Goal: Communication & Community: Answer question/provide support

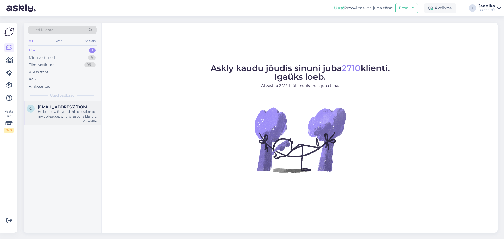
click at [48, 116] on div "Hello, I now forward this question to my colleague, who is responsible for this…" at bounding box center [68, 113] width 60 height 9
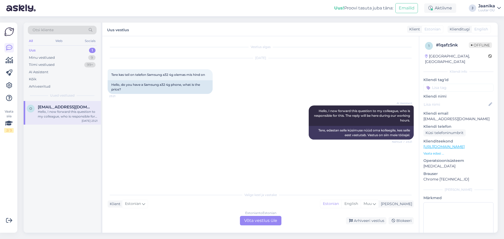
click at [262, 220] on div "Estonian to Estonian Võta vestlus üle" at bounding box center [260, 220] width 41 height 9
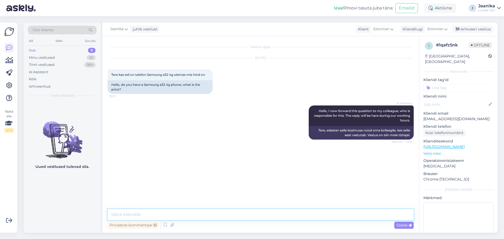
click at [177, 215] on textarea at bounding box center [261, 214] width 306 height 11
type textarea "Tere"
click at [464, 144] on link "[URL][DOMAIN_NAME]" at bounding box center [443, 146] width 41 height 5
click at [158, 215] on textarea at bounding box center [261, 214] width 306 height 11
paste textarea "[URL][DOMAIN_NAME]"
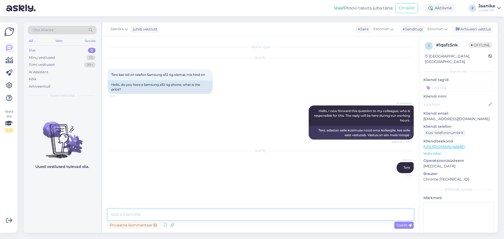
type textarea "[URL][DOMAIN_NAME]"
type textarea "täitsa olemas 105€"
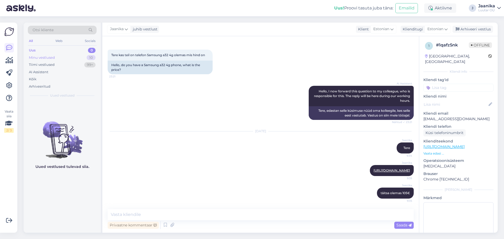
click at [43, 58] on div "Minu vestlused" at bounding box center [42, 57] width 26 height 5
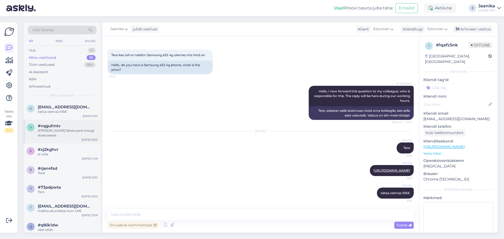
click at [52, 128] on span "#vqgufmtv" at bounding box center [49, 126] width 23 height 5
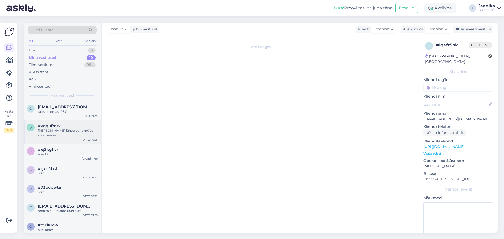
scroll to position [306, 0]
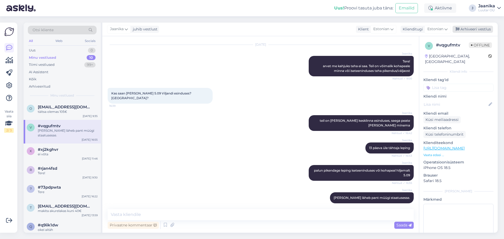
click at [469, 28] on div "Arhiveeri vestlus" at bounding box center [472, 29] width 40 height 7
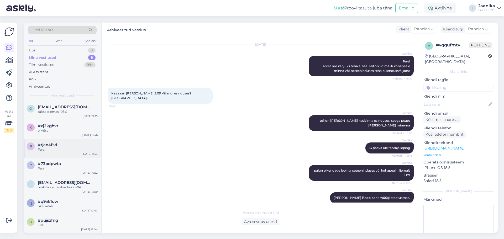
click at [57, 148] on div "Tere!" at bounding box center [68, 149] width 60 height 5
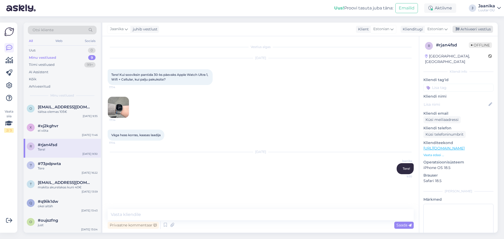
click at [477, 30] on div "Arhiveeri vestlus" at bounding box center [472, 29] width 40 height 7
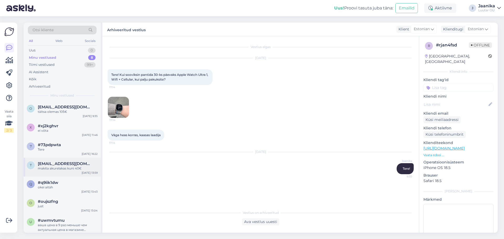
click at [81, 166] on div "makita akurelakas kuni 40€" at bounding box center [68, 168] width 60 height 5
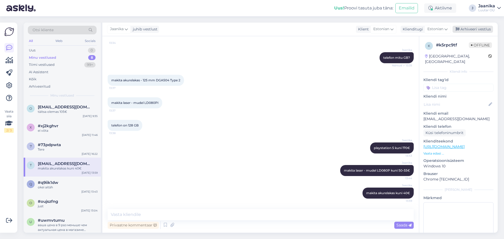
click at [477, 29] on div "Arhiveeri vestlus" at bounding box center [472, 29] width 40 height 7
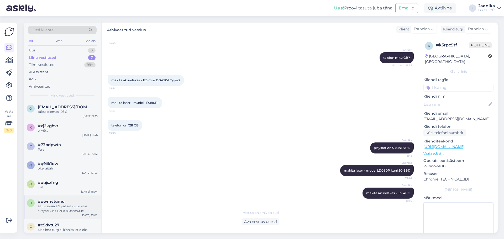
click at [57, 210] on div "ваша цена в 9 раз меньше чем актуальная цена в магазине магазине" at bounding box center [68, 208] width 60 height 9
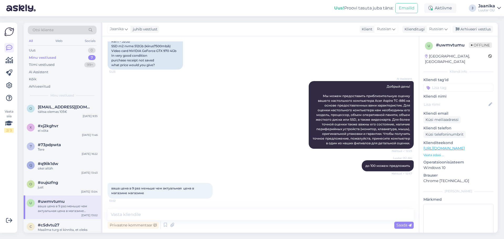
scroll to position [105, 0]
click at [468, 30] on div "Arhiveeri vestlus" at bounding box center [472, 29] width 40 height 7
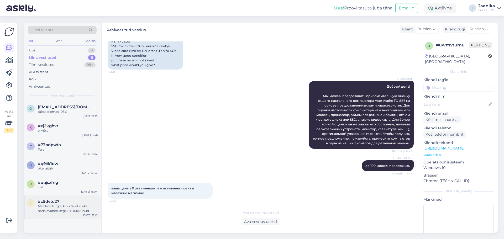
click at [83, 200] on div "#c5dvtu27" at bounding box center [68, 201] width 60 height 5
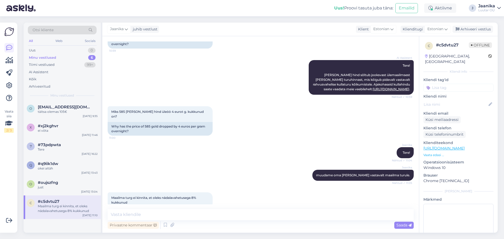
click at [476, 25] on div "Jaanika juhib vestlust Klient [DEMOGRAPHIC_DATA] Klienditugi [DEMOGRAPHIC_DATA]…" at bounding box center [299, 30] width 395 height 14
click at [461, 26] on div "Arhiveeri vestlus" at bounding box center [472, 29] width 40 height 7
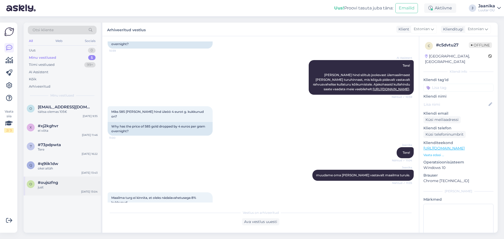
click at [54, 185] on div "just" at bounding box center [68, 187] width 60 height 5
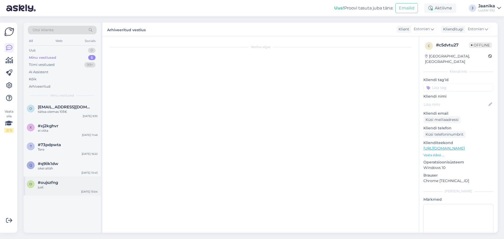
scroll to position [121, 0]
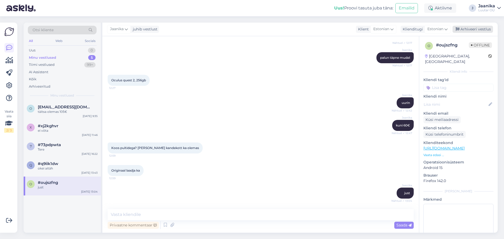
click at [477, 30] on div "Arhiveeri vestlus" at bounding box center [472, 29] width 40 height 7
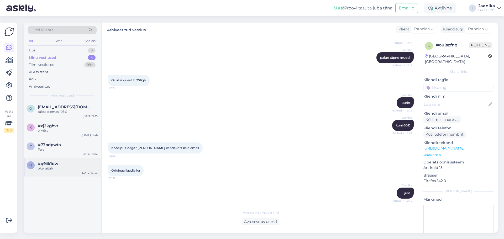
click at [62, 166] on div "okei aitäh" at bounding box center [68, 168] width 60 height 5
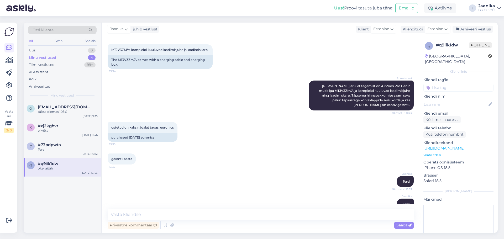
scroll to position [178, 0]
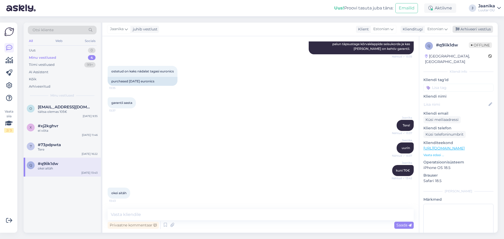
click at [469, 28] on div "Arhiveeri vestlus" at bounding box center [472, 29] width 40 height 7
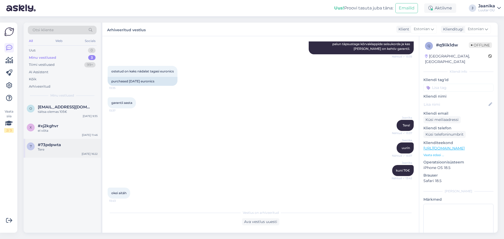
click at [52, 153] on div "7 #73pdpwta Tere [DATE] 16:22" at bounding box center [62, 148] width 77 height 19
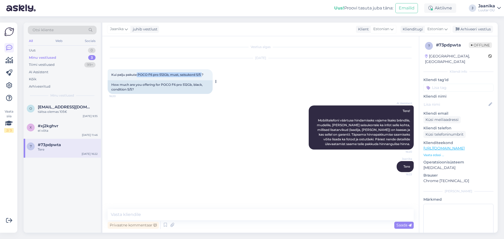
drag, startPoint x: 137, startPoint y: 74, endPoint x: 202, endPoint y: 73, distance: 65.6
click at [202, 73] on span "Kui palju pakute POCO F6 pro 512Gb, must, seisukord 5/5 ?" at bounding box center [157, 75] width 92 height 4
copy span "POCO F6 pro 512Gb, must, seisukord 5/5"
click at [181, 214] on textarea at bounding box center [261, 214] width 306 height 11
click at [240, 213] on textarea at bounding box center [261, 214] width 306 height 11
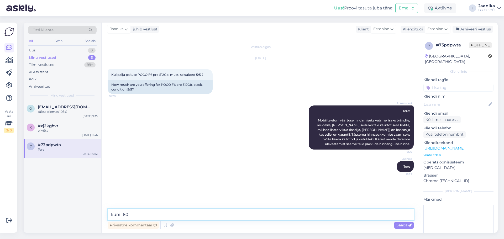
type textarea "kuni 180€"
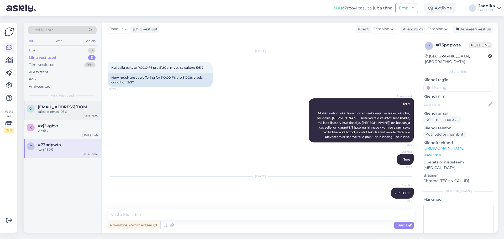
click at [50, 114] on div "o [EMAIL_ADDRESS][DOMAIN_NAME] täitsa olemas 105€ [DATE] 9:35" at bounding box center [62, 110] width 77 height 19
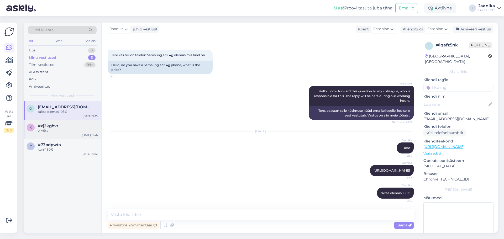
click at [50, 131] on div "ei võta" at bounding box center [68, 130] width 60 height 5
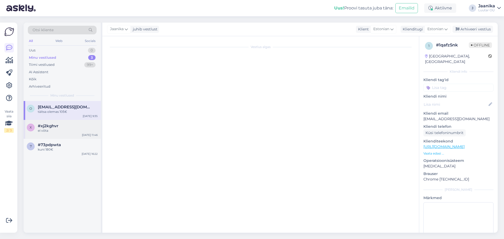
scroll to position [481, 0]
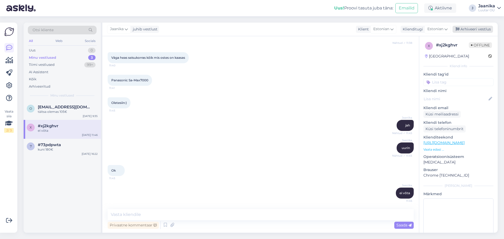
click at [474, 28] on div "Arhiveeri vestlus" at bounding box center [472, 29] width 40 height 7
